Goal: Information Seeking & Learning: Learn about a topic

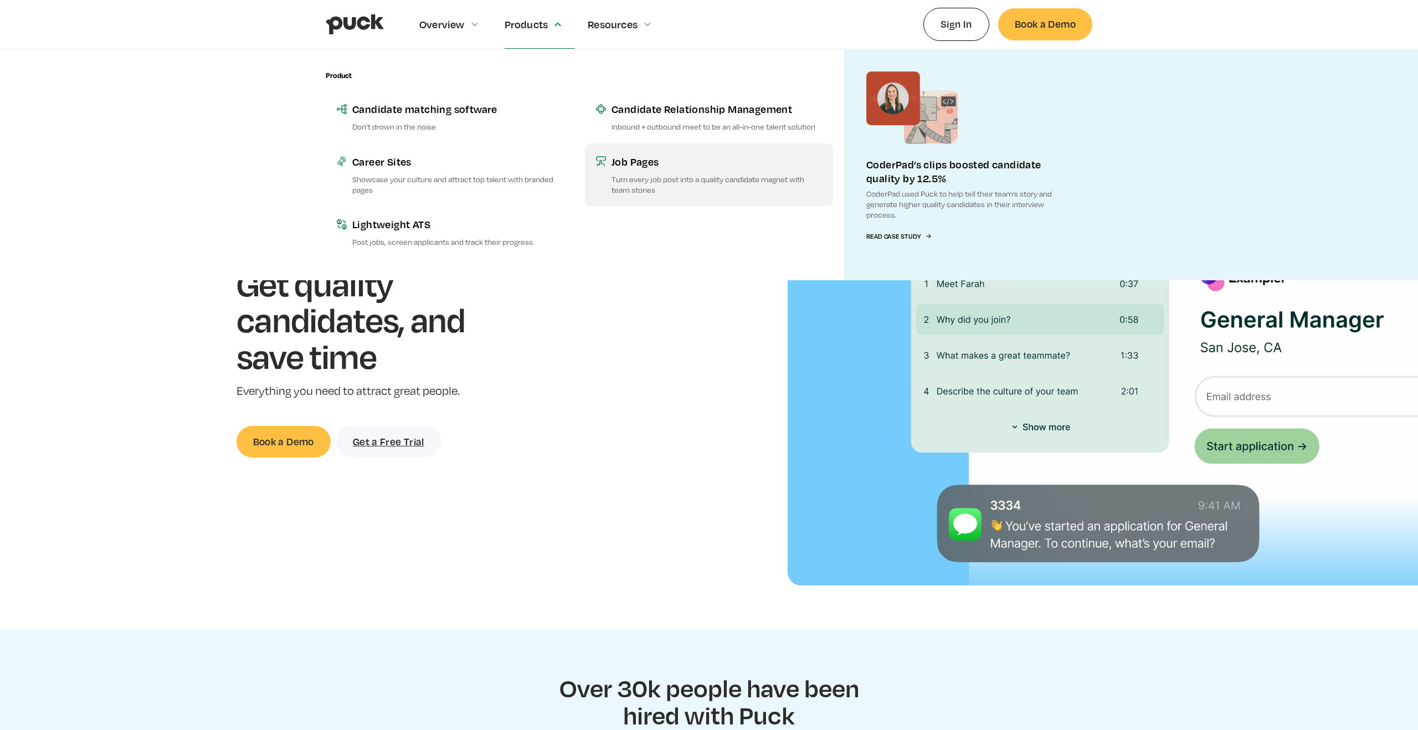
click at [620, 166] on div "Job Pages" at bounding box center [716, 162] width 210 height 14
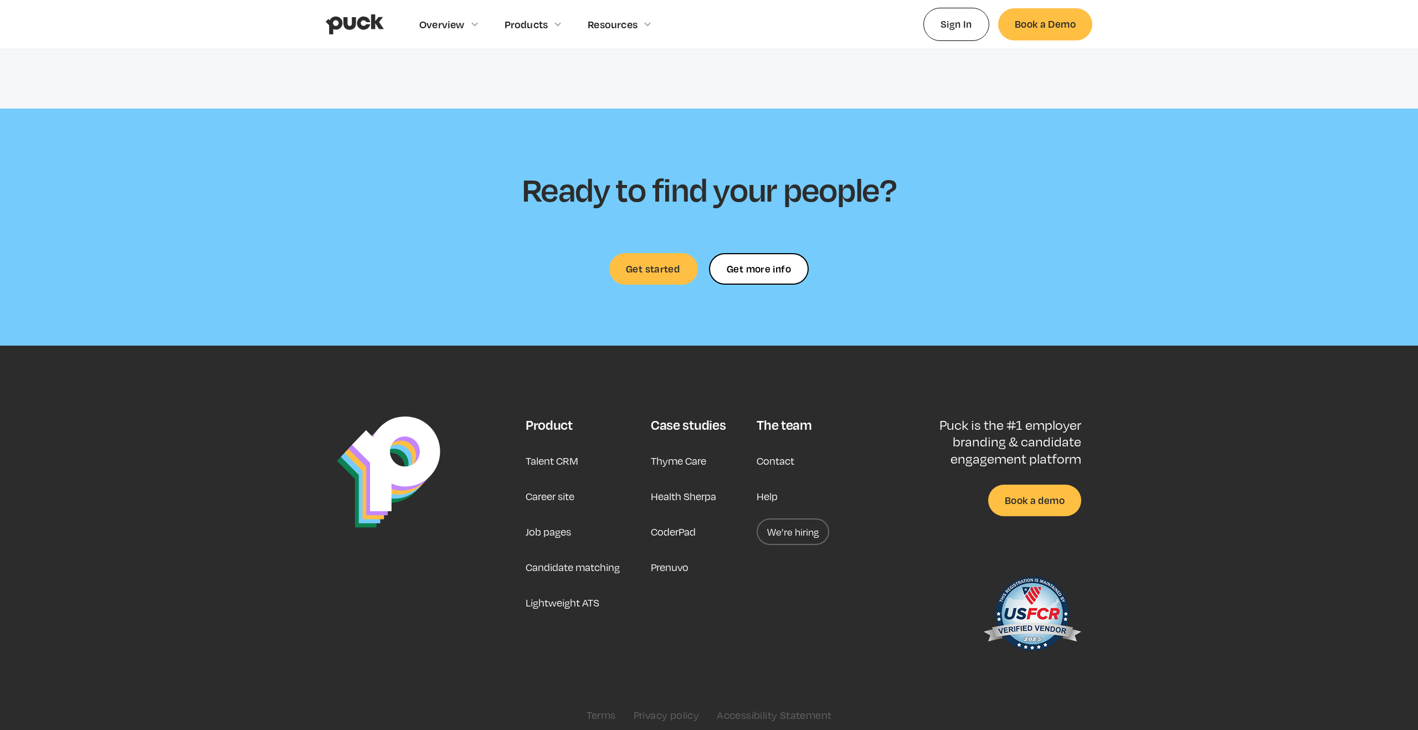
scroll to position [3225, 0]
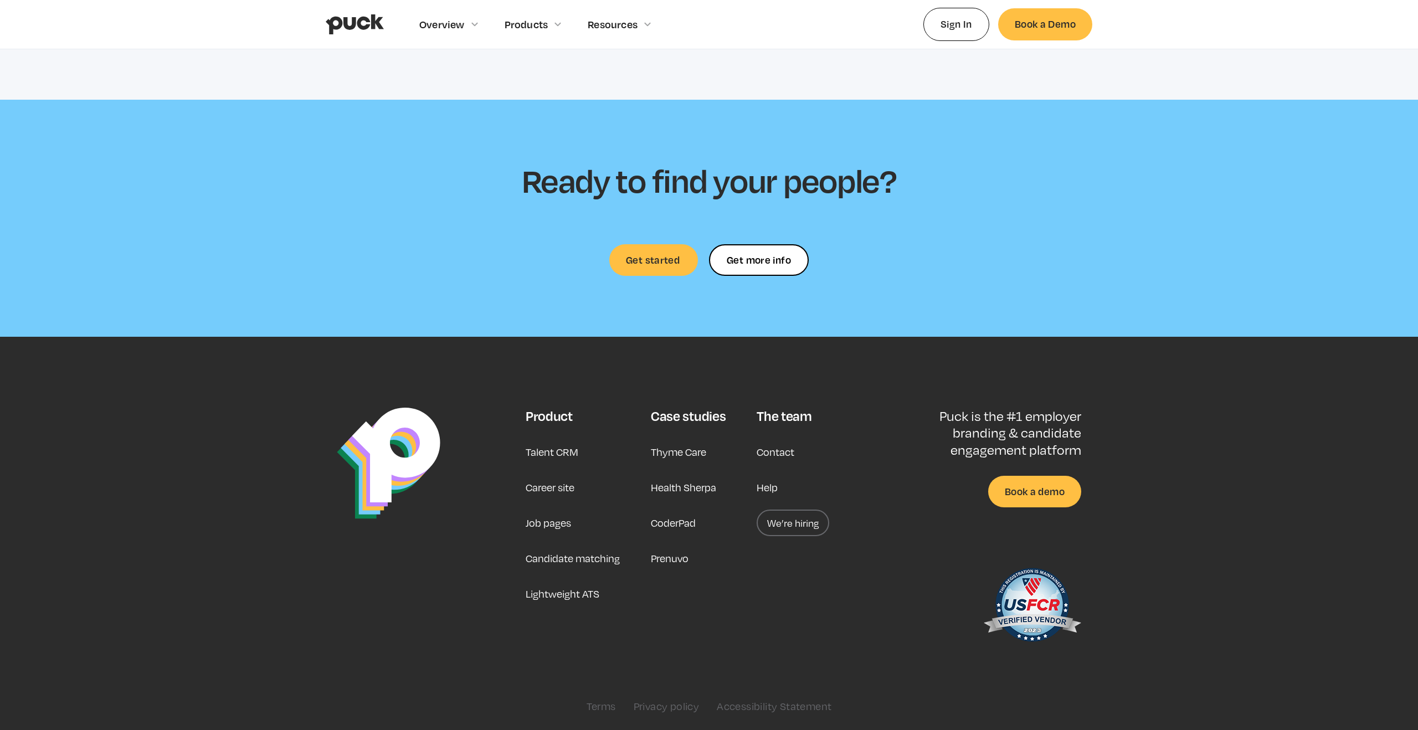
click at [665, 454] on link "Thyme Care" at bounding box center [678, 452] width 55 height 27
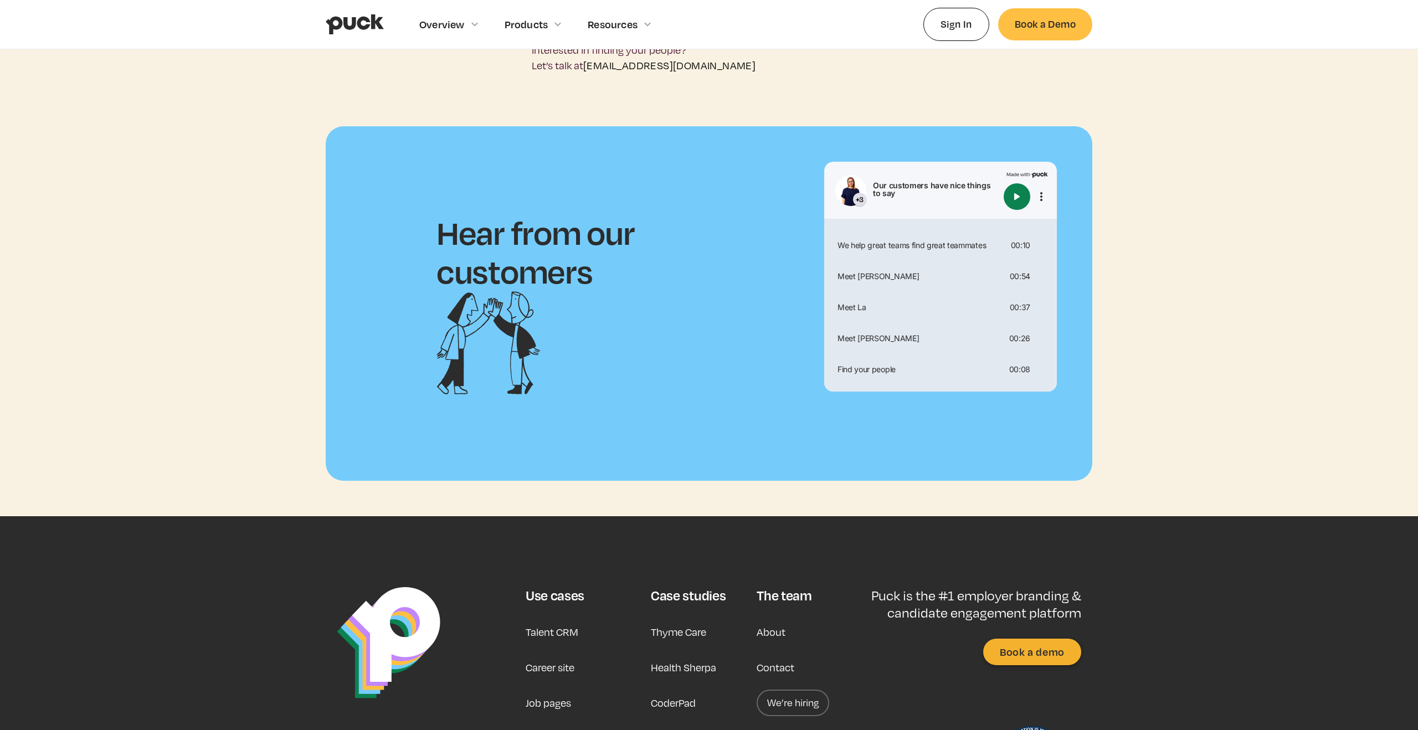
scroll to position [3091, 0]
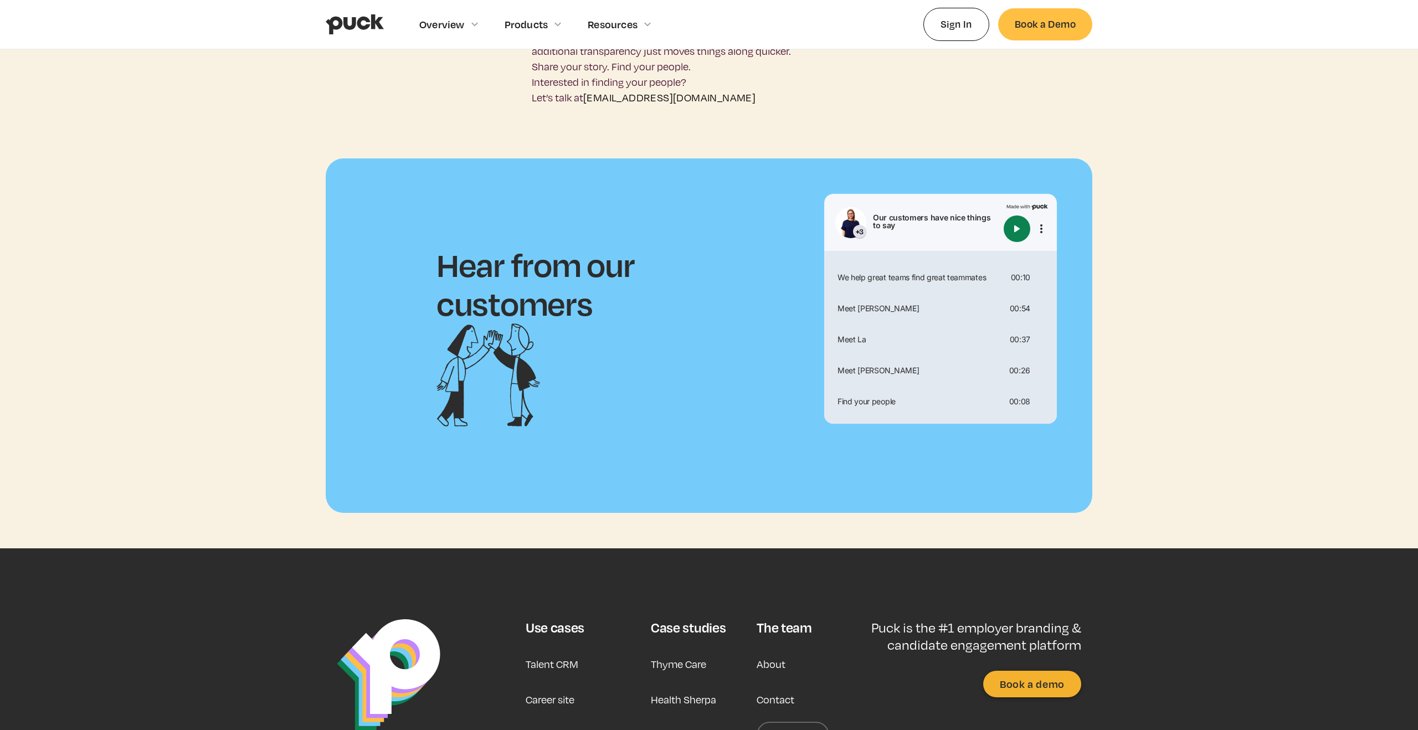
click at [366, 19] on img "home" at bounding box center [355, 24] width 58 height 21
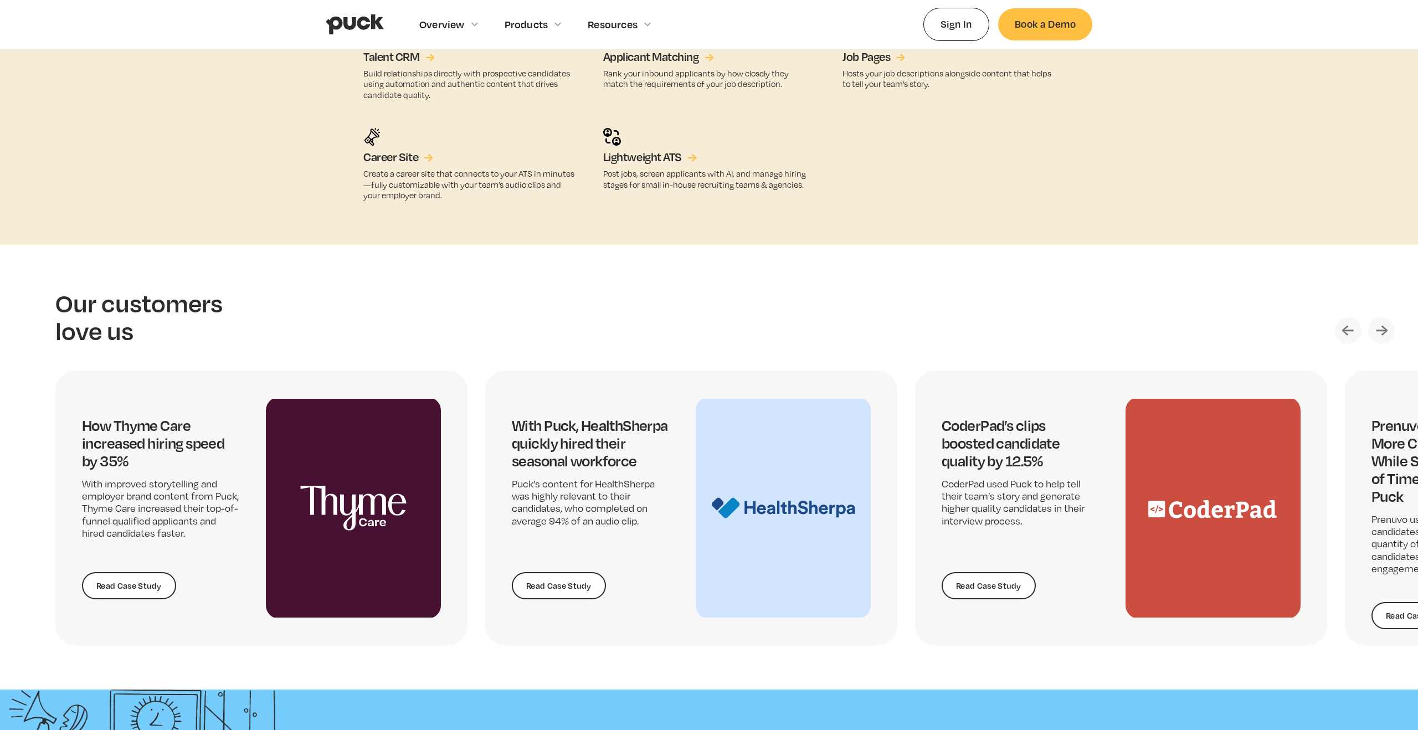
scroll to position [2296, 0]
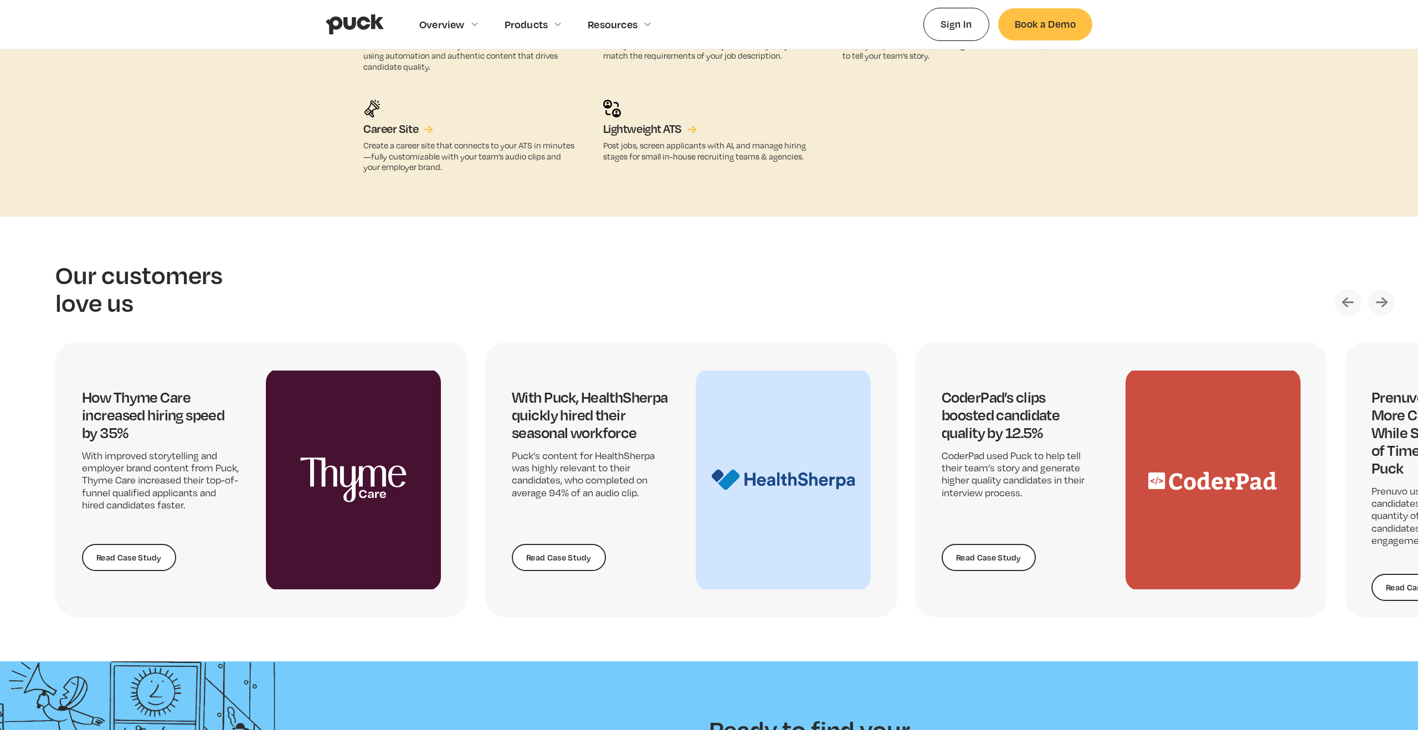
click at [1379, 299] on img "Next slide" at bounding box center [1381, 302] width 27 height 27
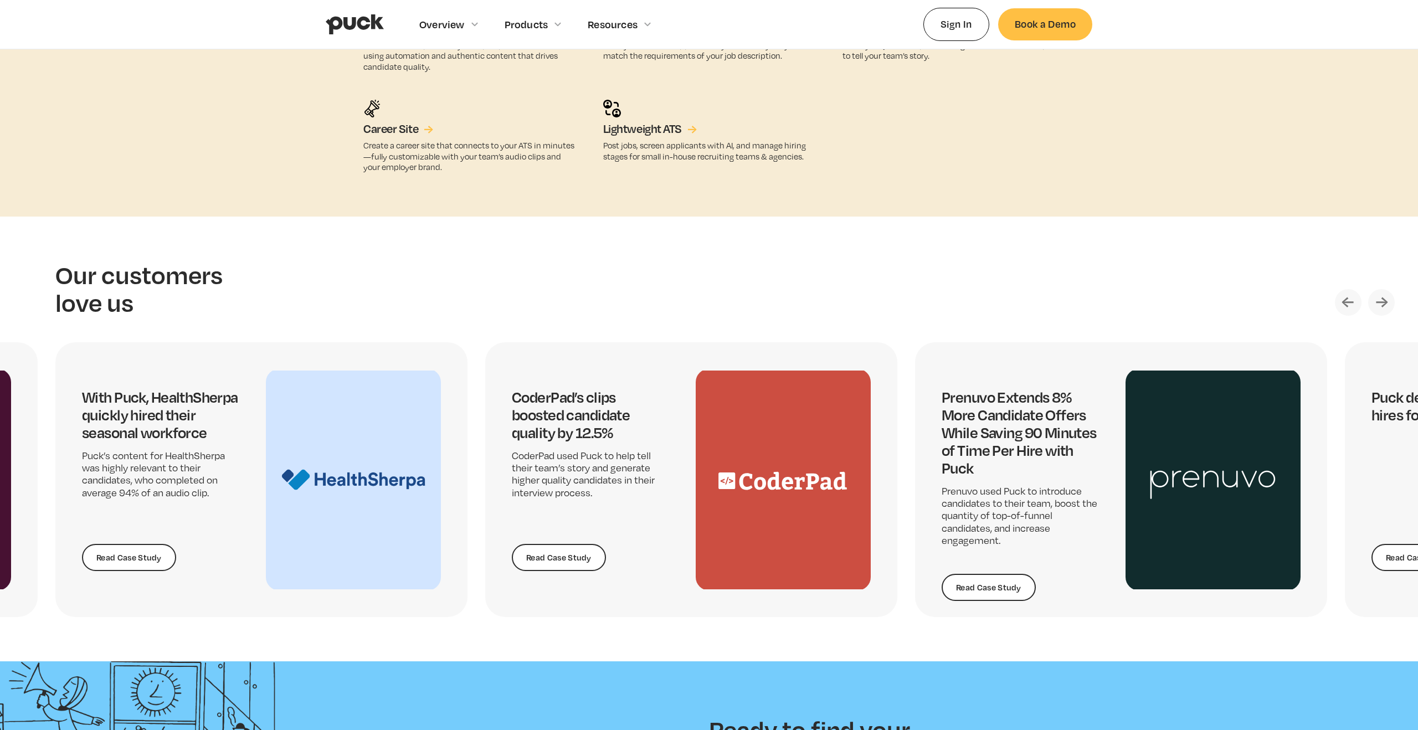
click at [1378, 299] on img "Next slide" at bounding box center [1381, 302] width 27 height 27
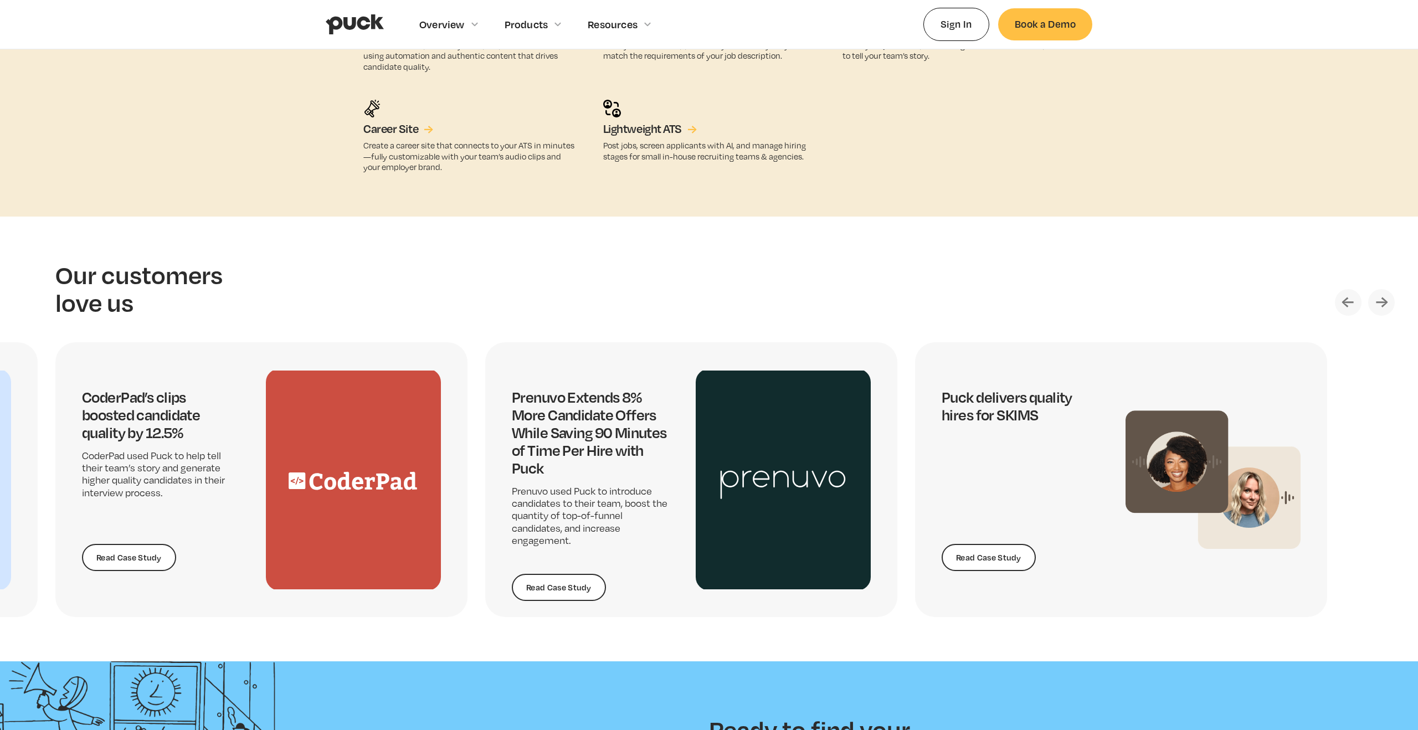
click at [1378, 299] on img "Next slide" at bounding box center [1381, 302] width 27 height 27
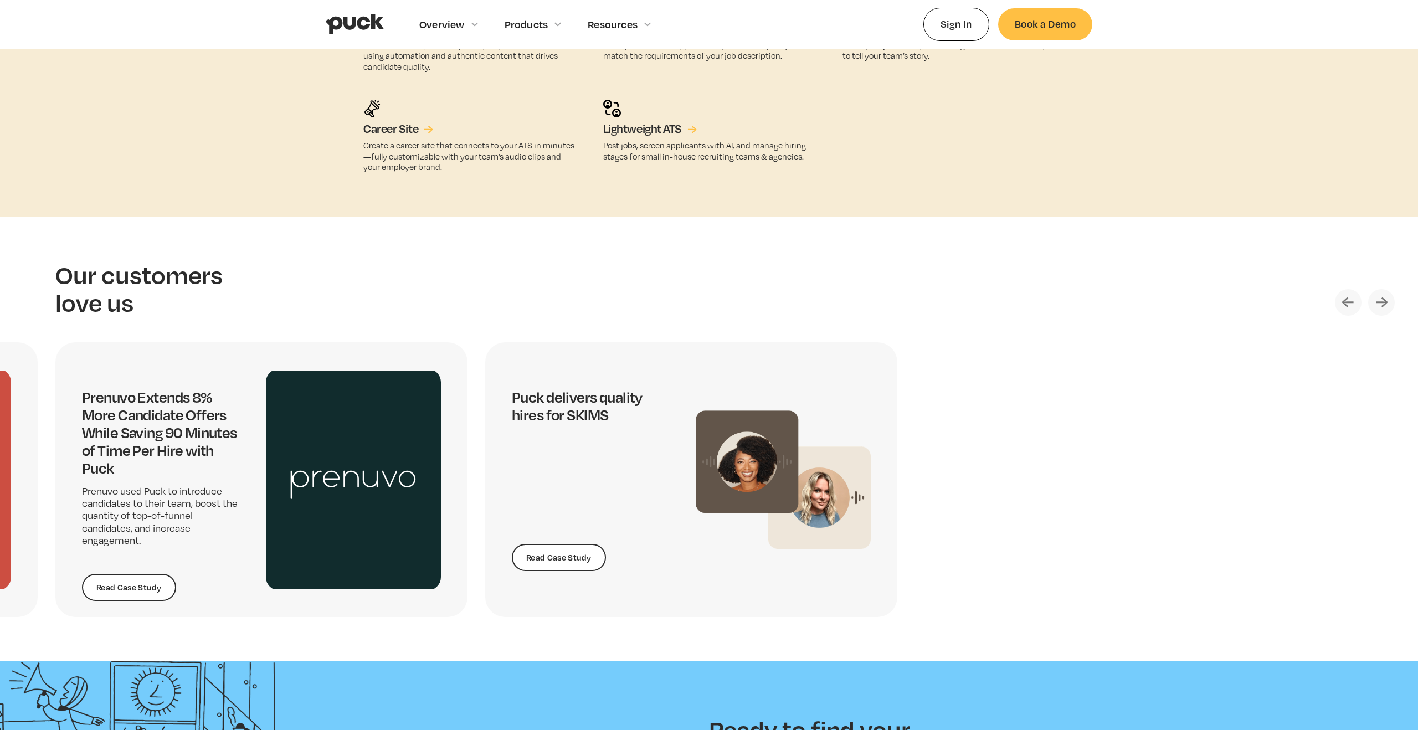
click at [1378, 299] on img "Next slide" at bounding box center [1381, 302] width 27 height 27
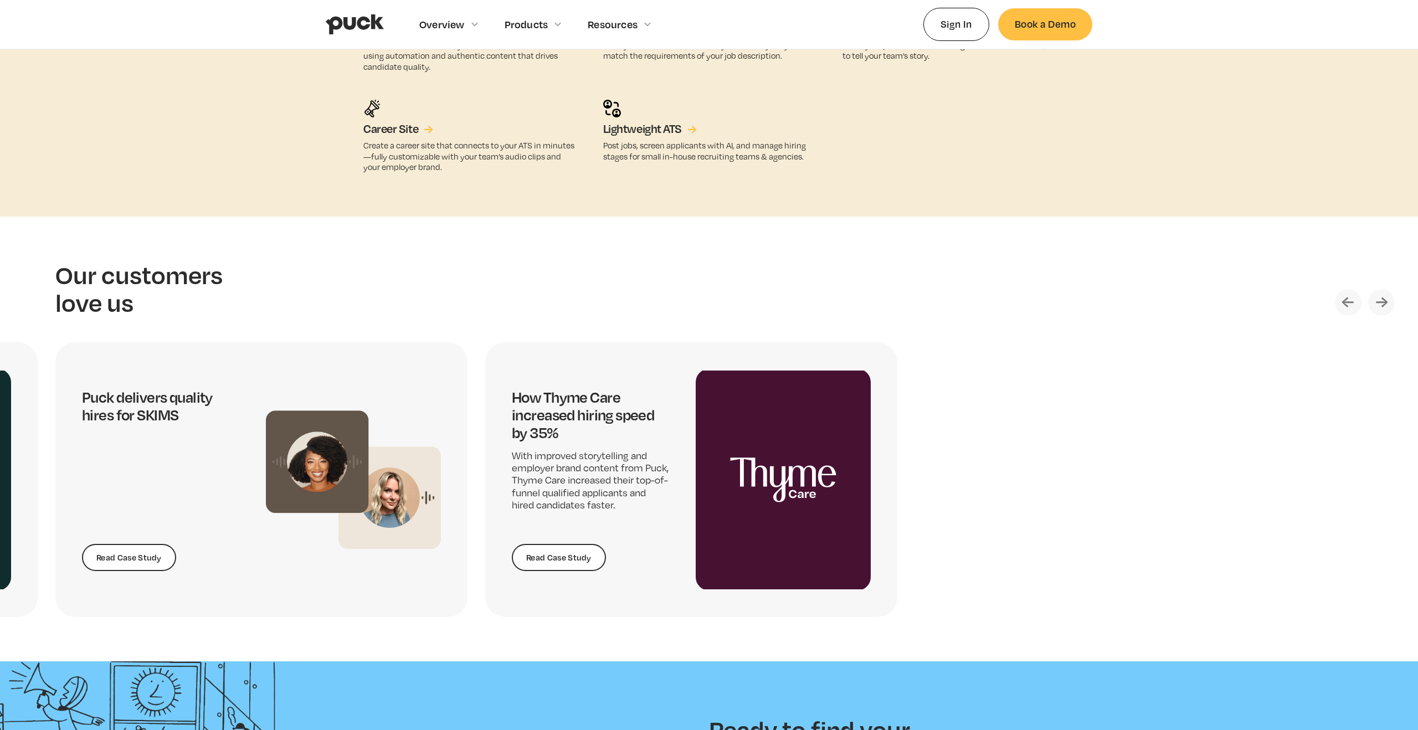
click at [1380, 297] on img "Next slide" at bounding box center [1381, 302] width 27 height 27
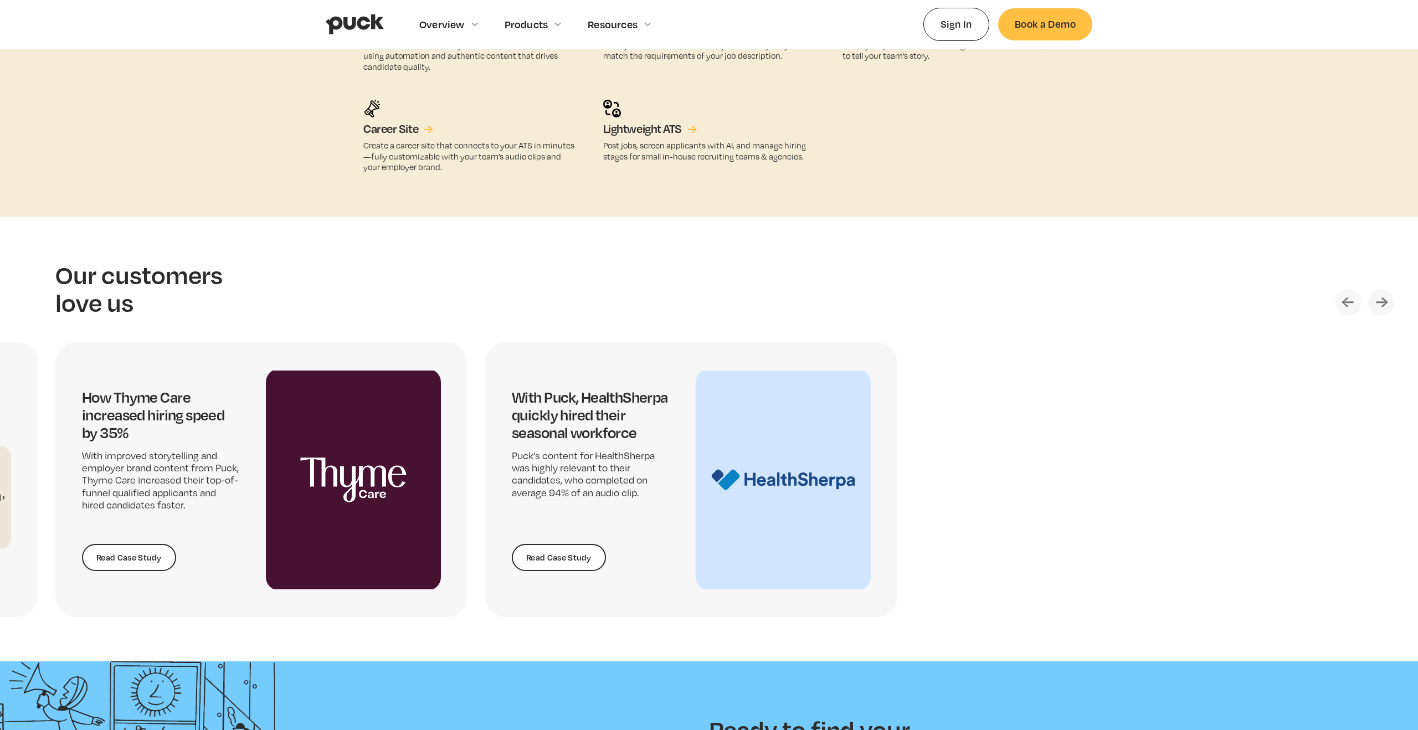
click at [1380, 297] on img "Next slide" at bounding box center [1381, 302] width 27 height 27
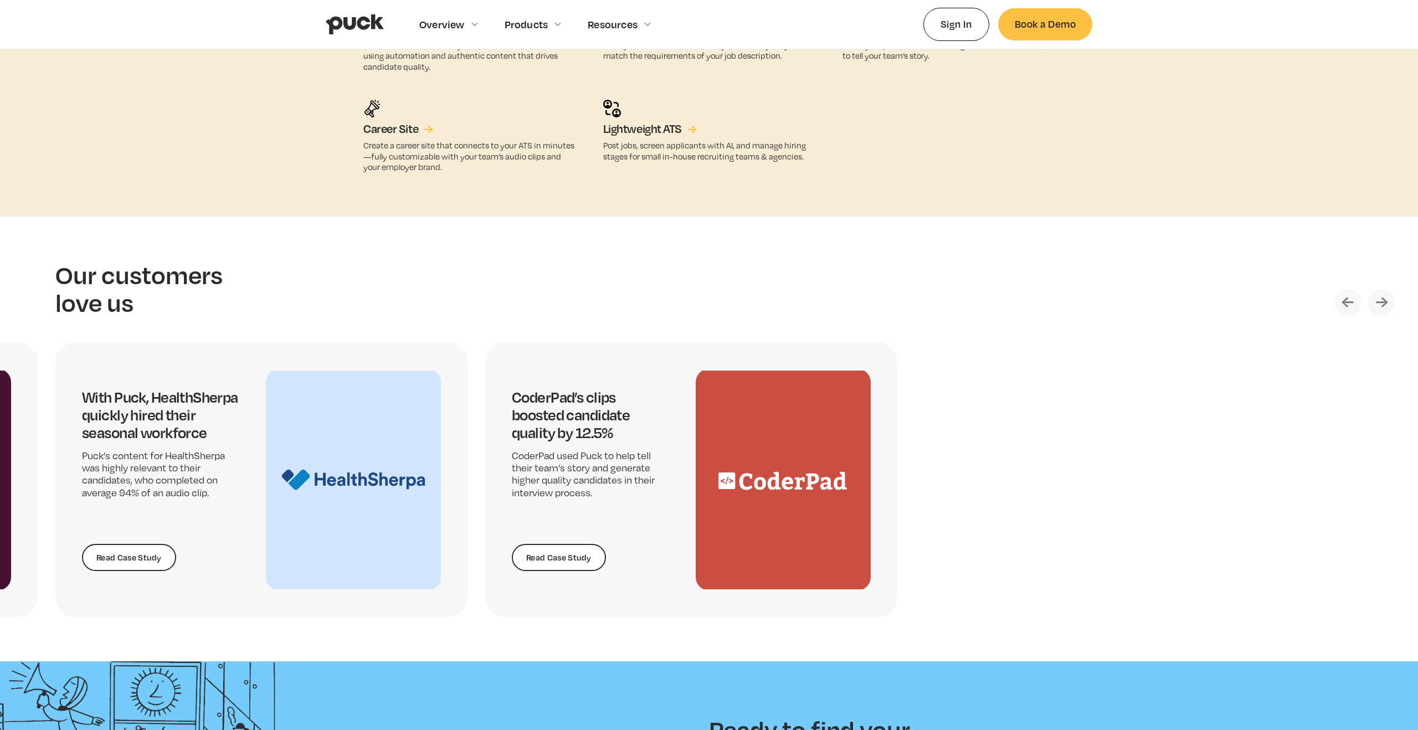
click at [1380, 297] on img "Next slide" at bounding box center [1381, 302] width 27 height 27
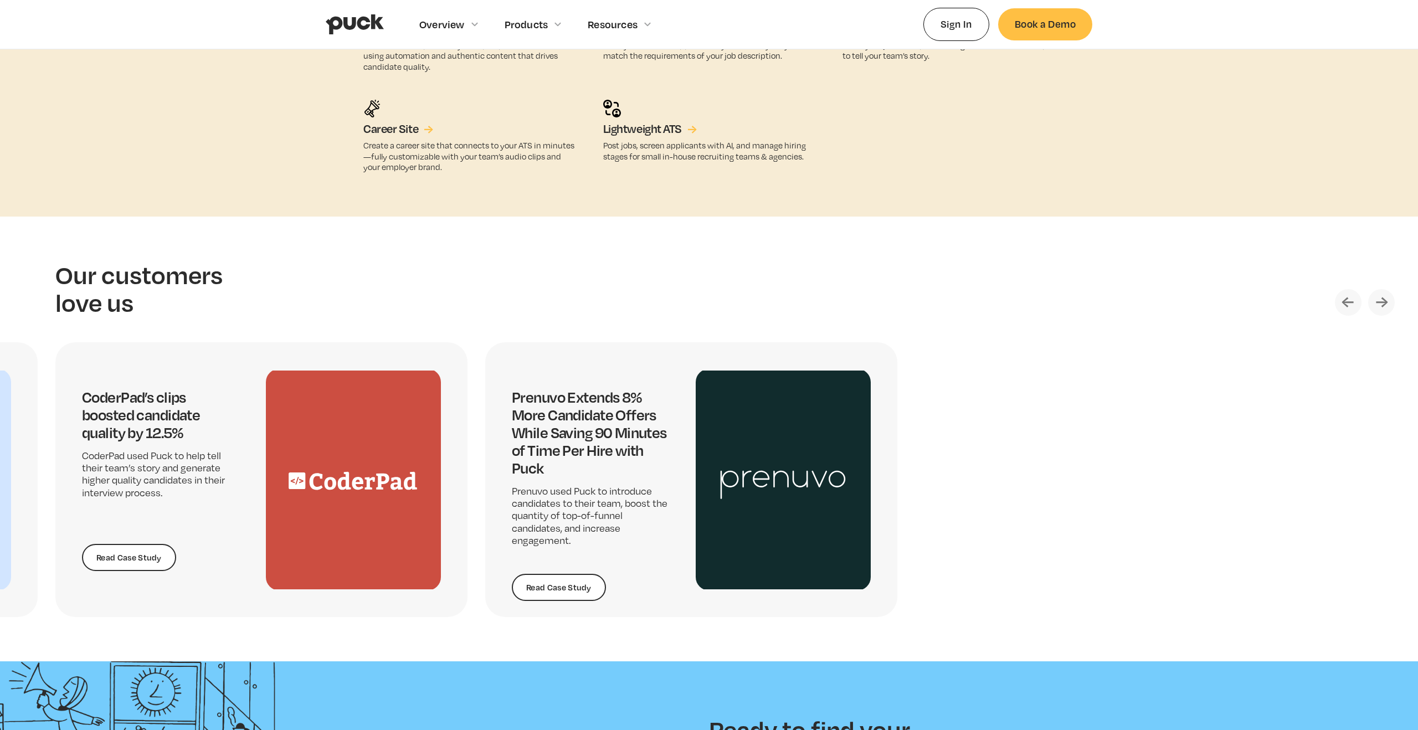
click at [1379, 297] on img "Next slide" at bounding box center [1381, 302] width 27 height 27
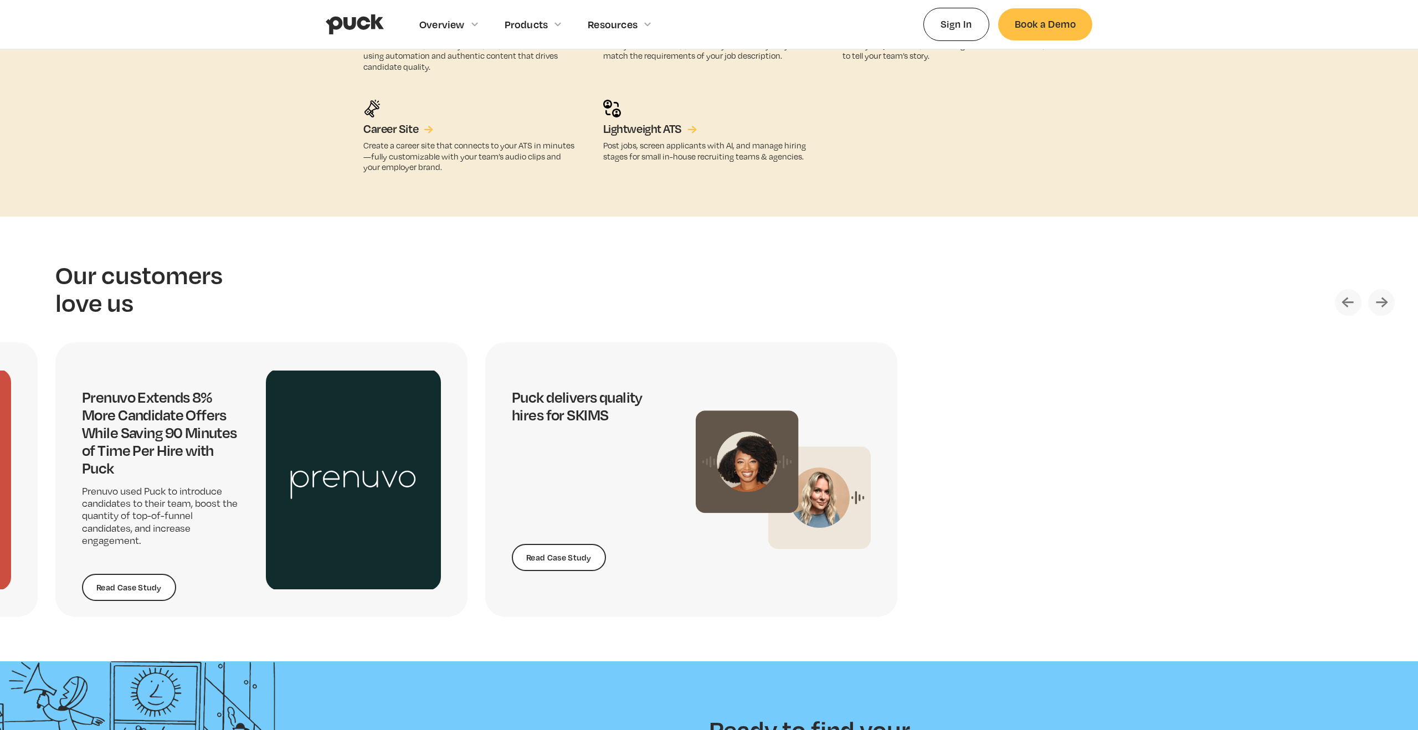
click at [1379, 297] on img "Next slide" at bounding box center [1381, 302] width 27 height 27
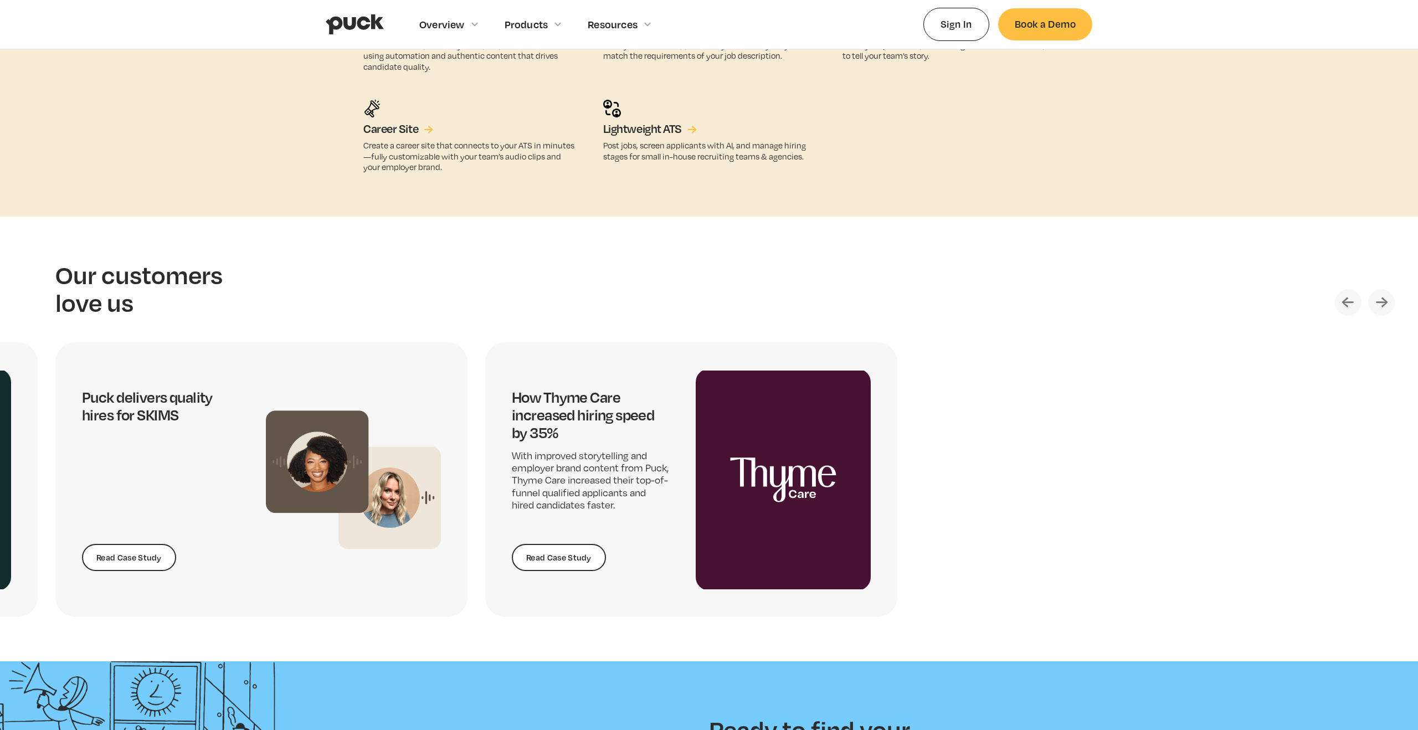
click at [1379, 297] on img "Next slide" at bounding box center [1381, 302] width 27 height 27
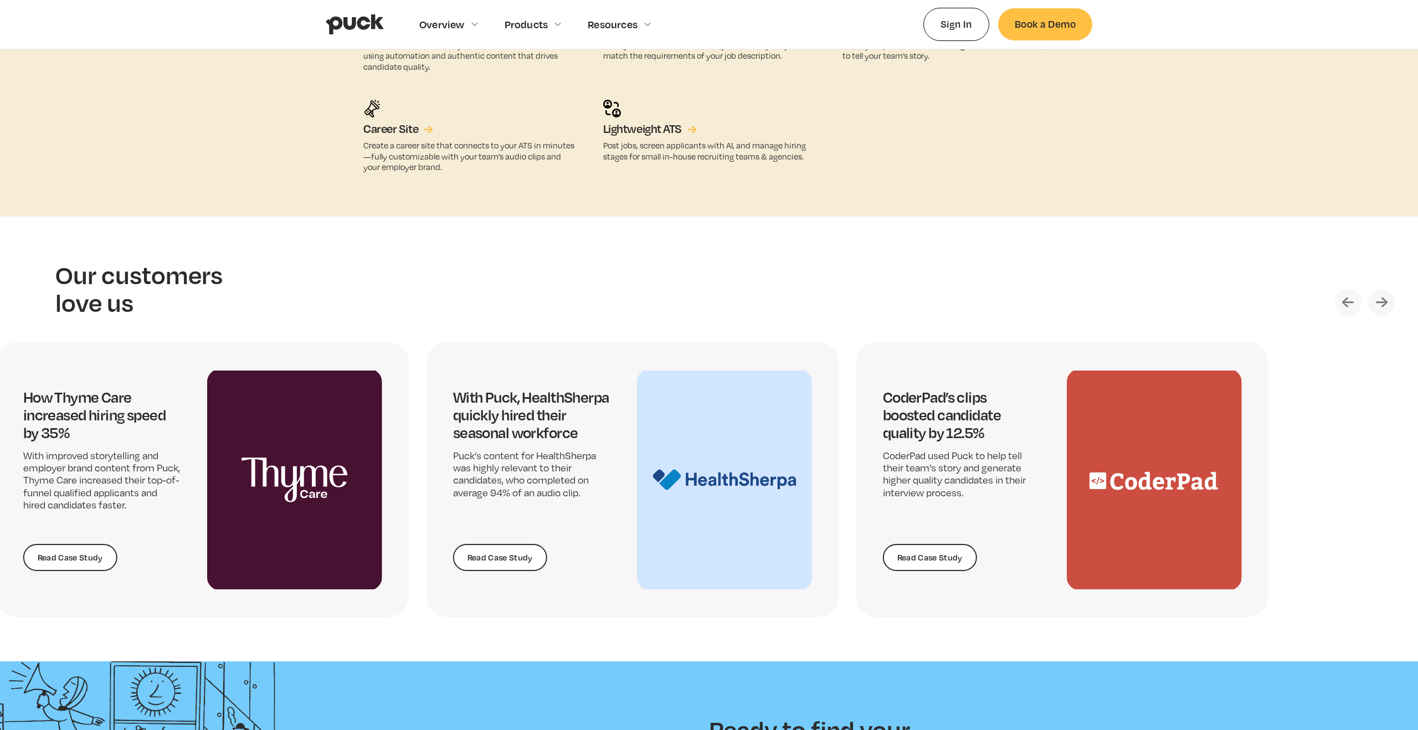
click at [637, 379] on img "2 / 5" at bounding box center [724, 480] width 175 height 222
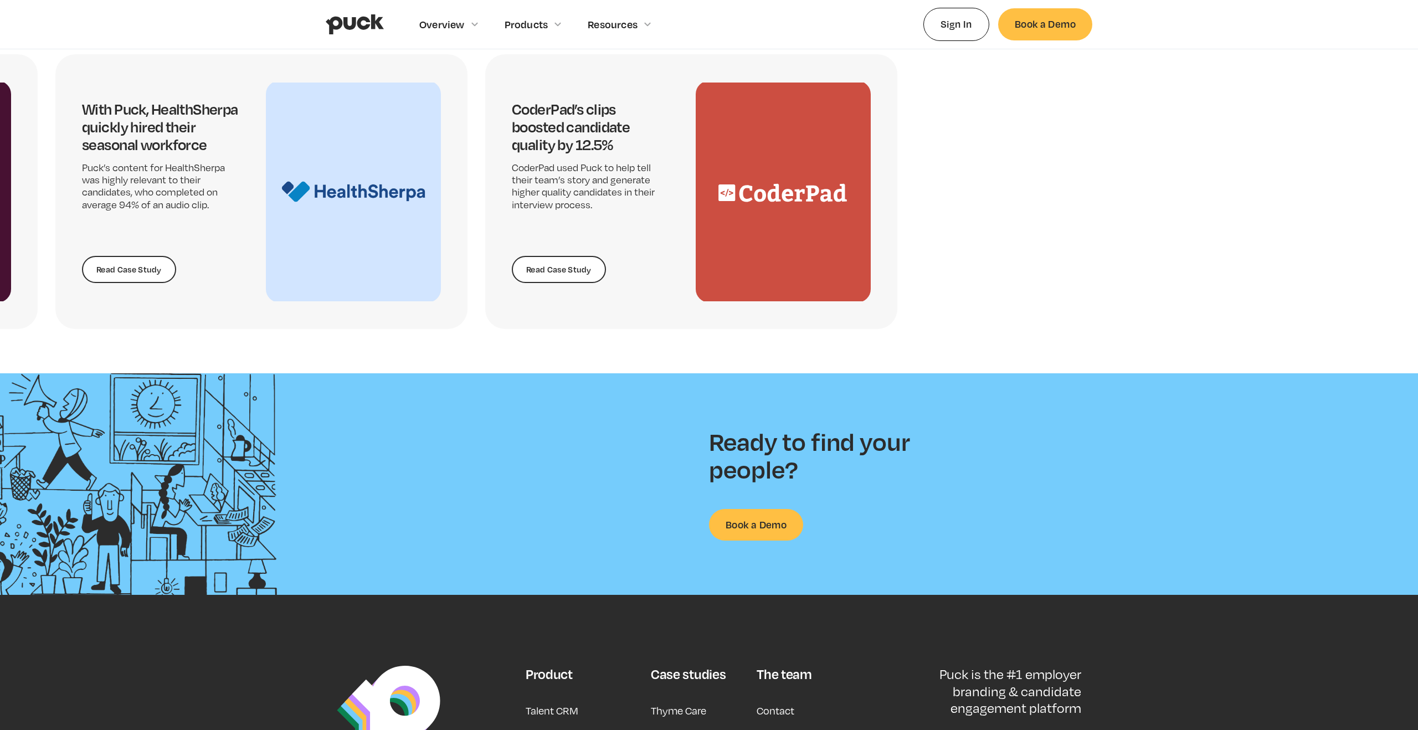
scroll to position [2805, 0]
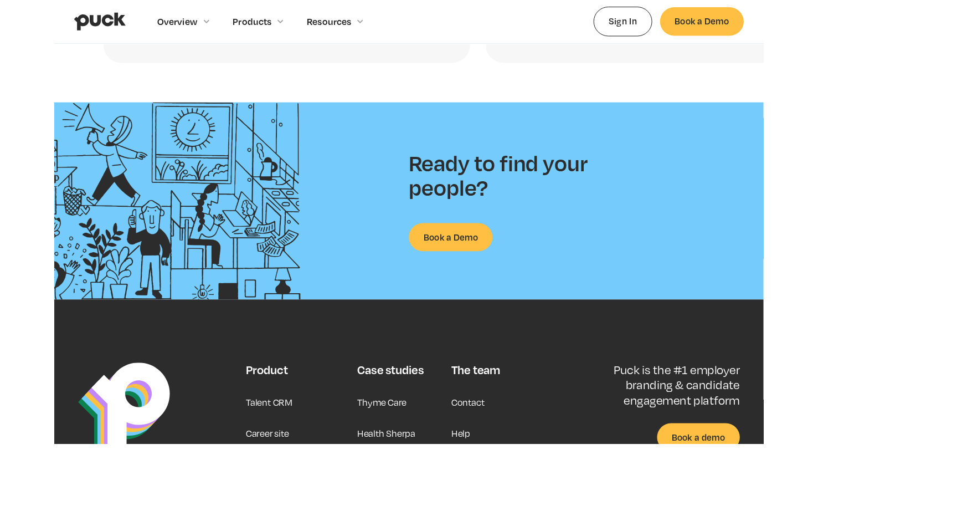
scroll to position [2639, 0]
